Goal: Task Accomplishment & Management: Manage account settings

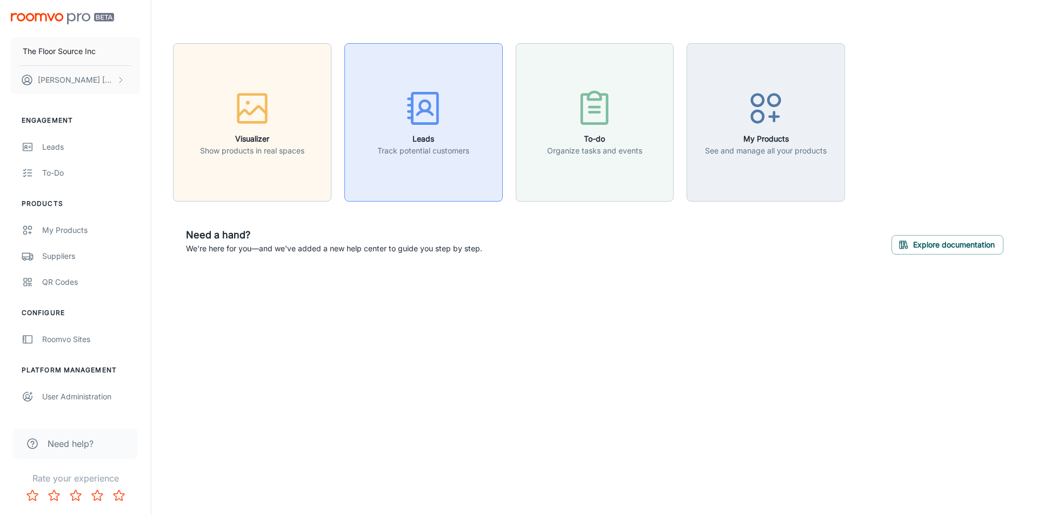
click at [418, 99] on icon "button" at bounding box center [423, 108] width 41 height 41
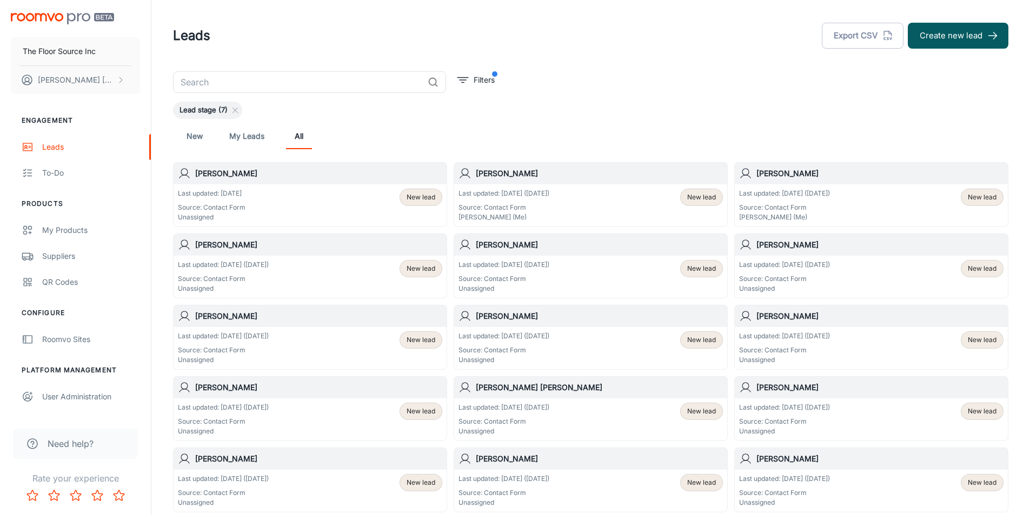
click at [696, 197] on span "New lead" at bounding box center [701, 197] width 29 height 10
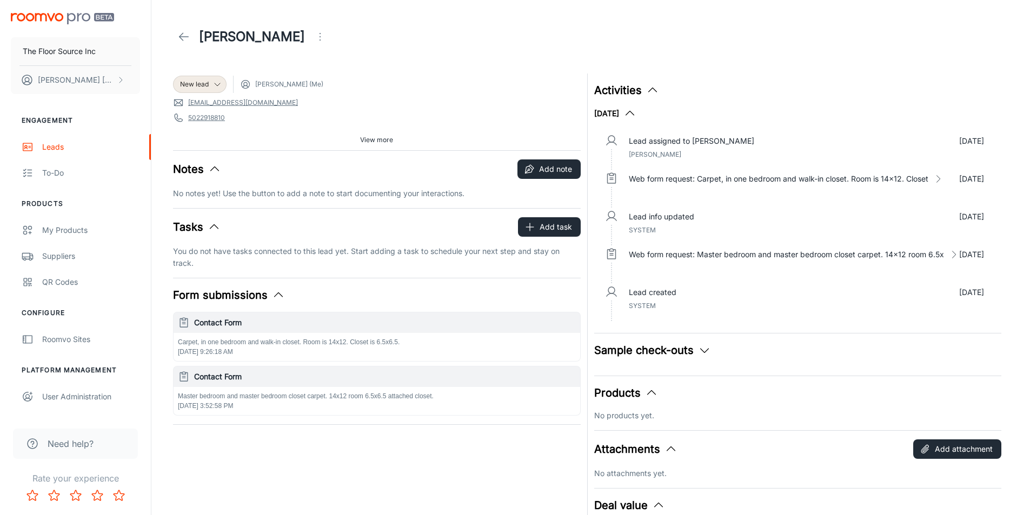
click at [176, 34] on link at bounding box center [184, 37] width 22 height 22
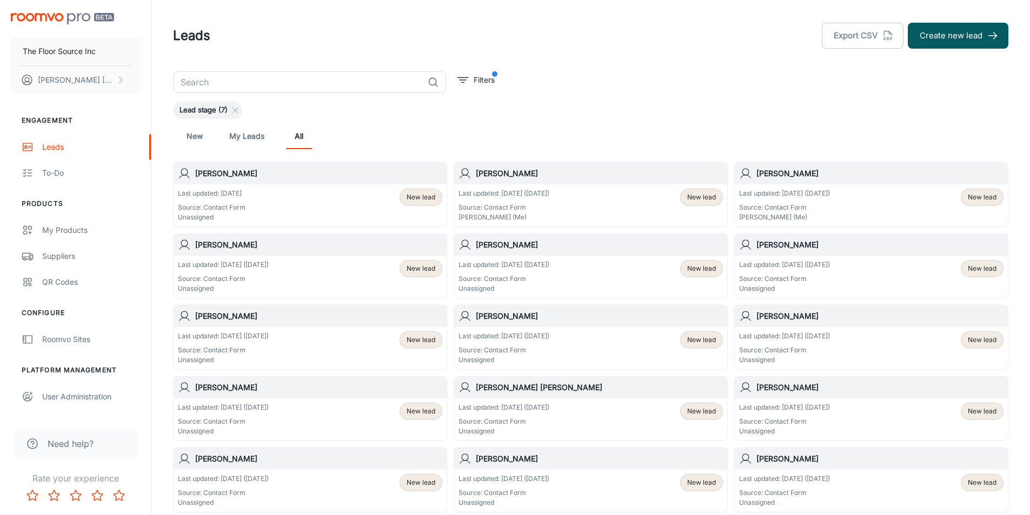
click at [419, 196] on span "New lead" at bounding box center [420, 197] width 29 height 10
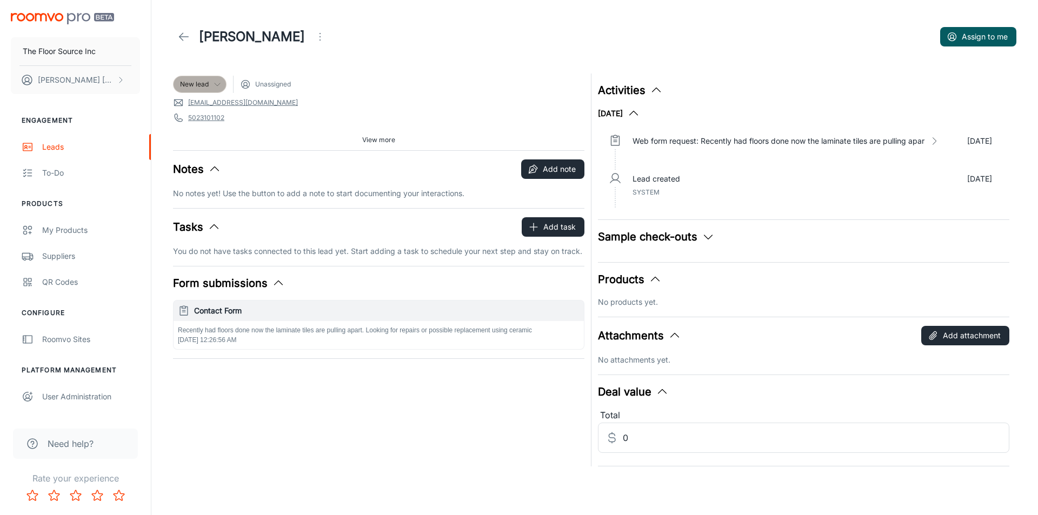
click at [216, 82] on icon at bounding box center [217, 84] width 9 height 9
click at [198, 125] on li "Follow-up" at bounding box center [211, 126] width 77 height 19
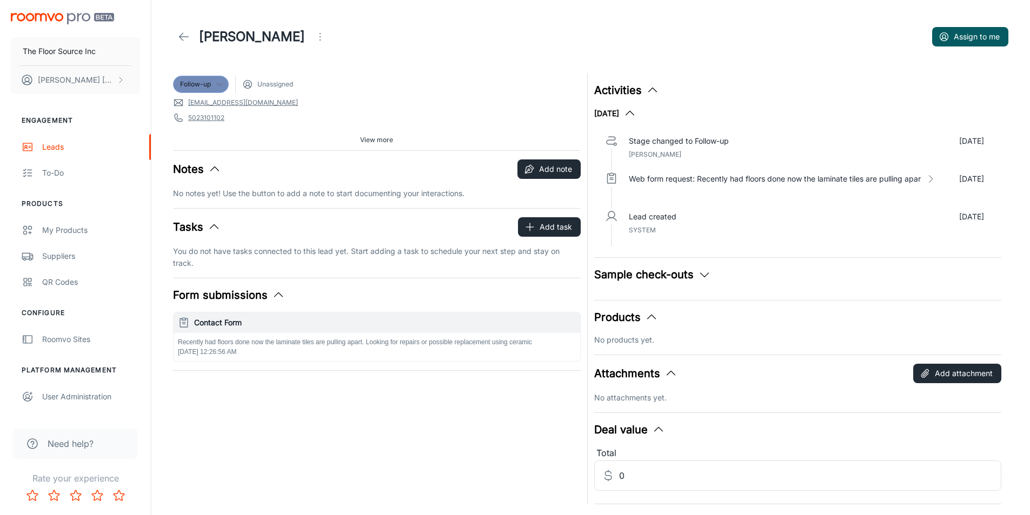
click at [218, 83] on icon at bounding box center [219, 84] width 9 height 9
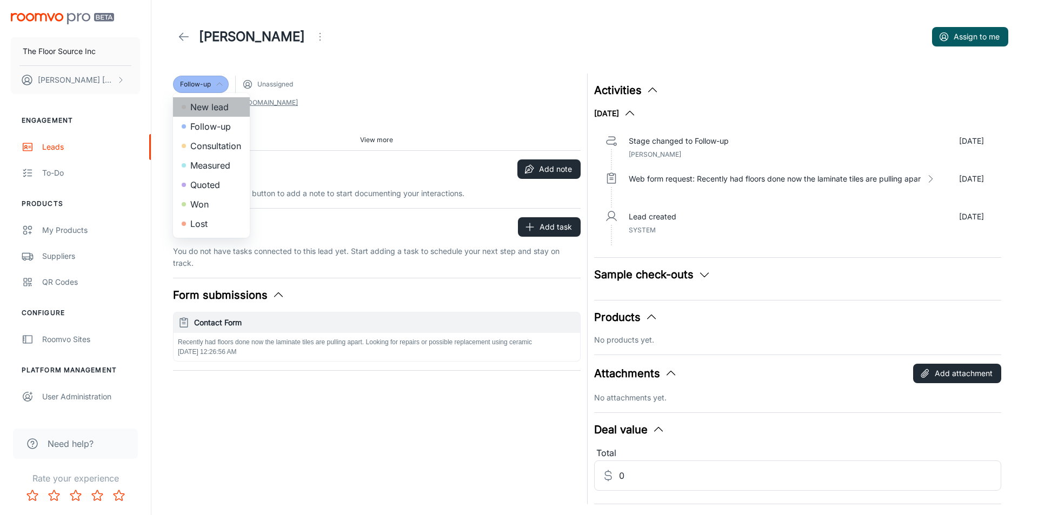
click at [209, 104] on li "New lead" at bounding box center [211, 106] width 77 height 19
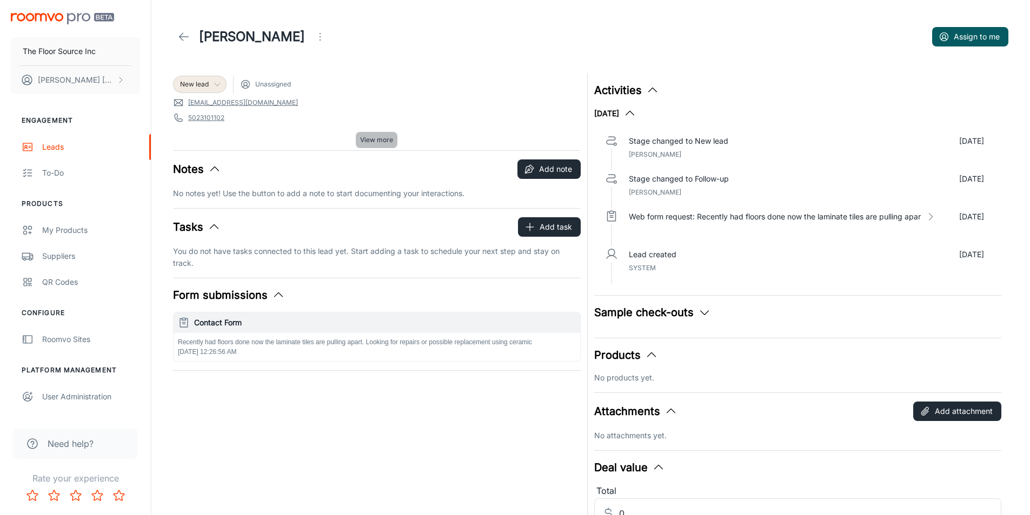
click at [378, 138] on span "View more" at bounding box center [376, 140] width 33 height 10
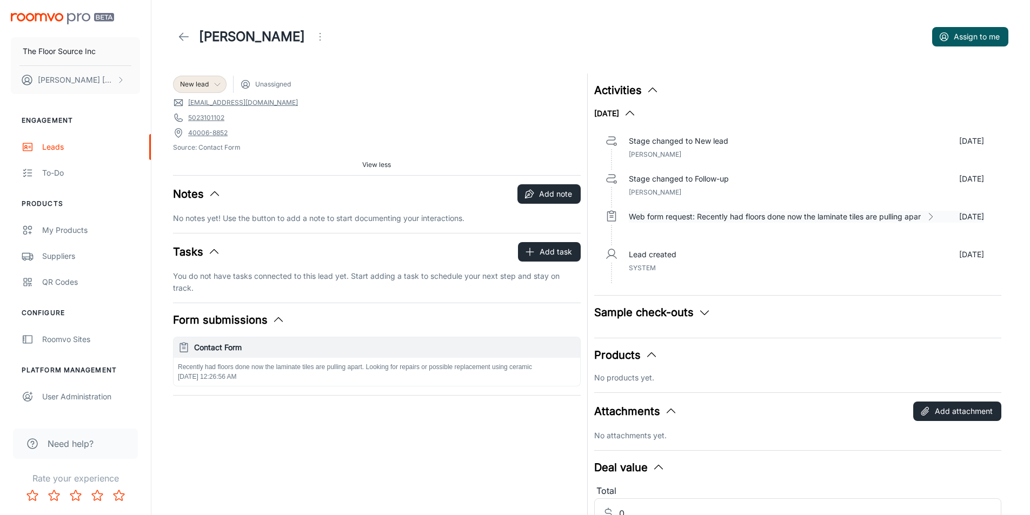
click at [640, 213] on p "Web form request: Recently had floors done now the laminate tiles are pulling a…" at bounding box center [775, 217] width 292 height 12
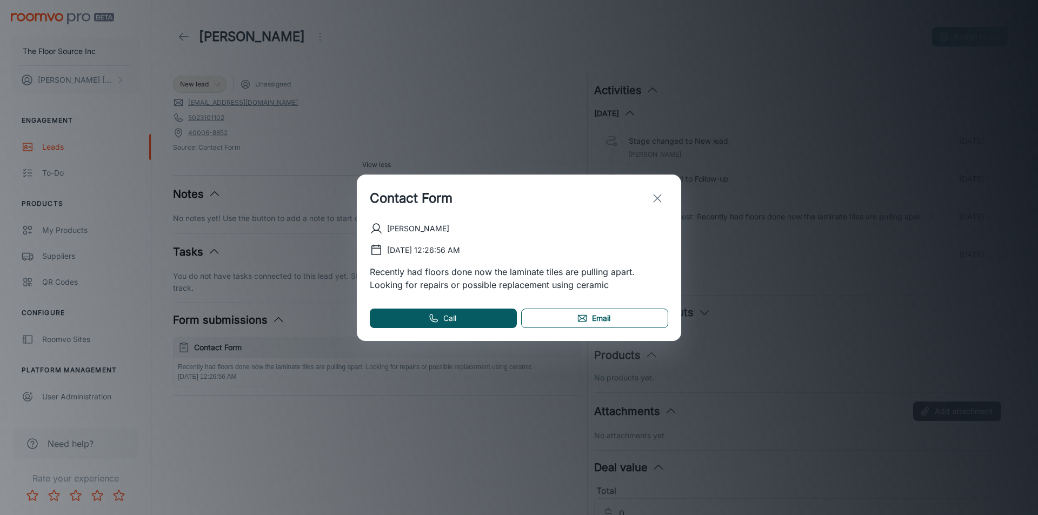
click at [586, 314] on icon at bounding box center [582, 318] width 11 height 11
click at [592, 311] on link "Email" at bounding box center [594, 318] width 147 height 19
click at [660, 197] on icon "exit" at bounding box center [657, 198] width 13 height 13
